Goal: Check status

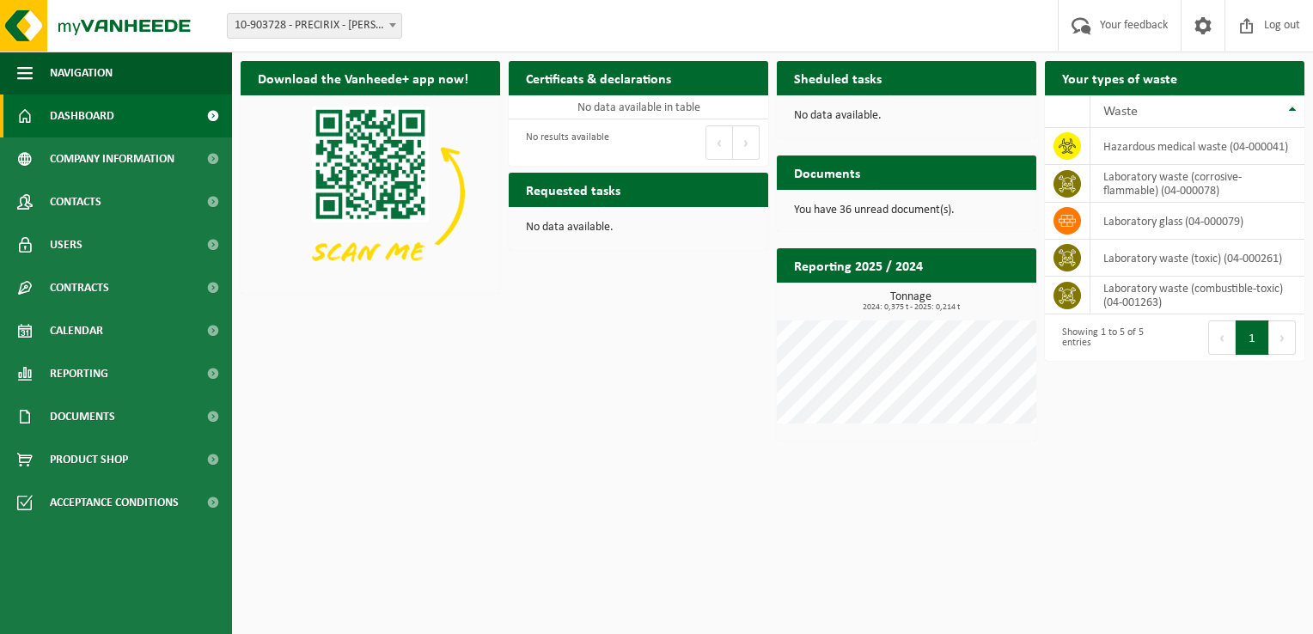
click at [1150, 451] on html "Site: 10-903728 - PRECIRIX - JETTE 10-903728 - PRECIRIX - JETTE Welcome Ramon C…" at bounding box center [656, 317] width 1313 height 634
click at [95, 328] on span "Calendar" at bounding box center [76, 330] width 53 height 43
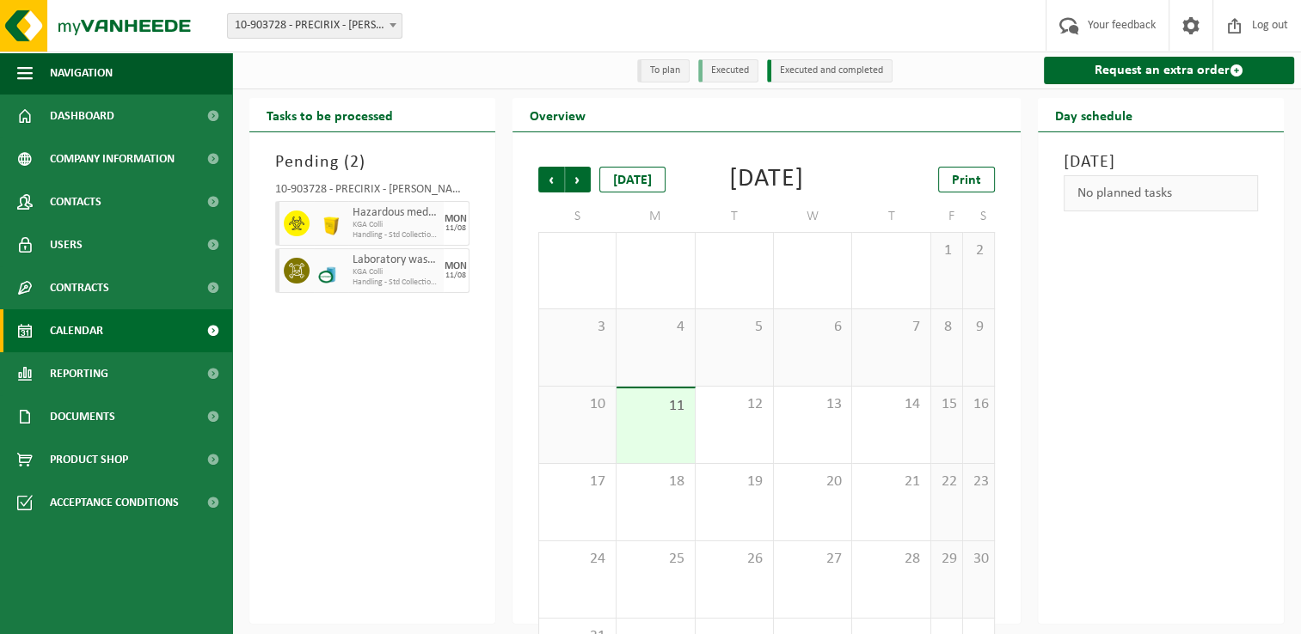
click at [682, 309] on div "28" at bounding box center [654, 271] width 77 height 76
click at [661, 308] on div "28" at bounding box center [654, 271] width 77 height 76
click at [657, 232] on td "M" at bounding box center [655, 216] width 78 height 31
click at [396, 404] on div "Pending ( 2 ) 10-903728 - PRECIRIX - JETTE Hazardous medical waste KGA Colli Ha…" at bounding box center [372, 378] width 246 height 492
click at [301, 382] on div "Pending ( 2 ) 10-903728 - PRECIRIX - JETTE Hazardous medical waste KGA Colli Ha…" at bounding box center [372, 378] width 246 height 492
